Goal: Task Accomplishment & Management: Manage account settings

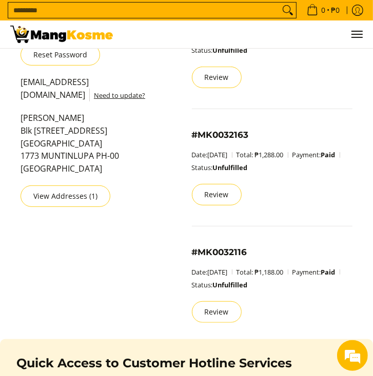
scroll to position [129, 0]
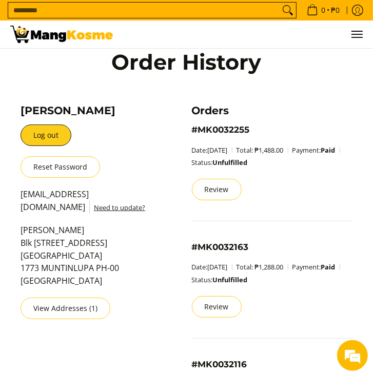
scroll to position [37, 0]
